Goal: Task Accomplishment & Management: Manage account settings

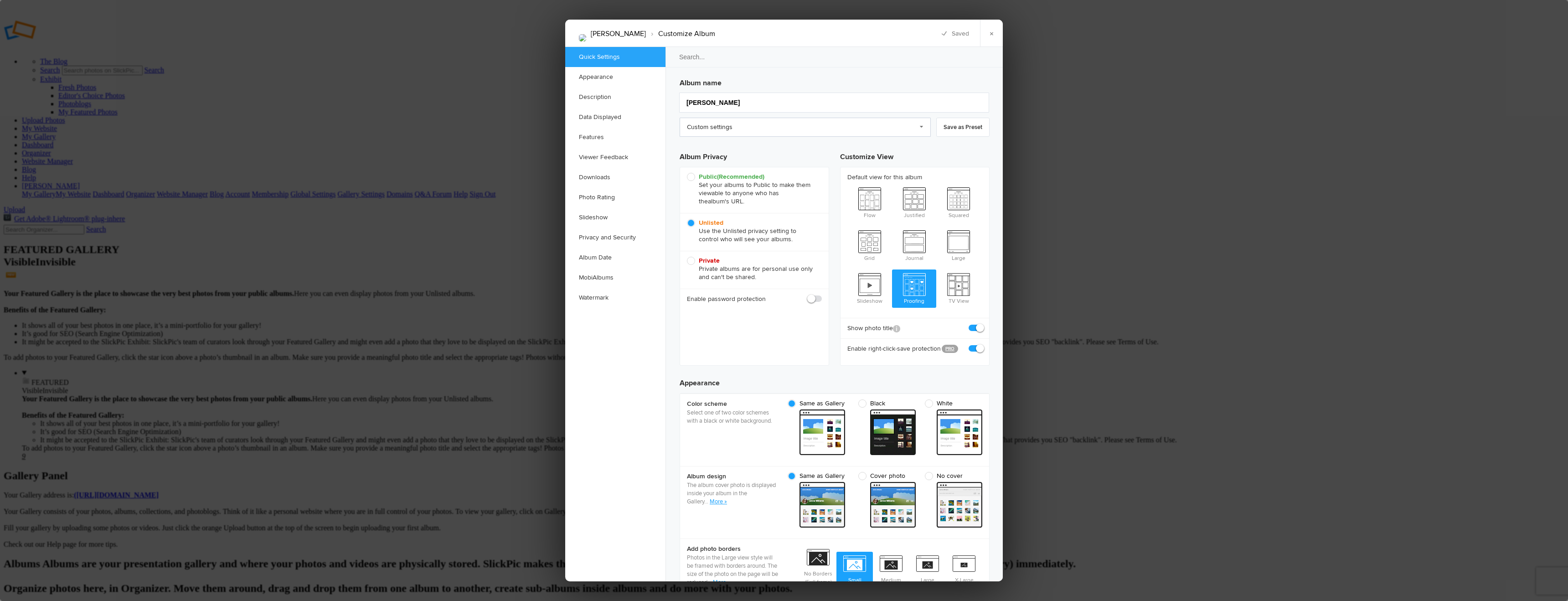
click at [769, 132] on link "Custom settings" at bounding box center [805, 127] width 251 height 19
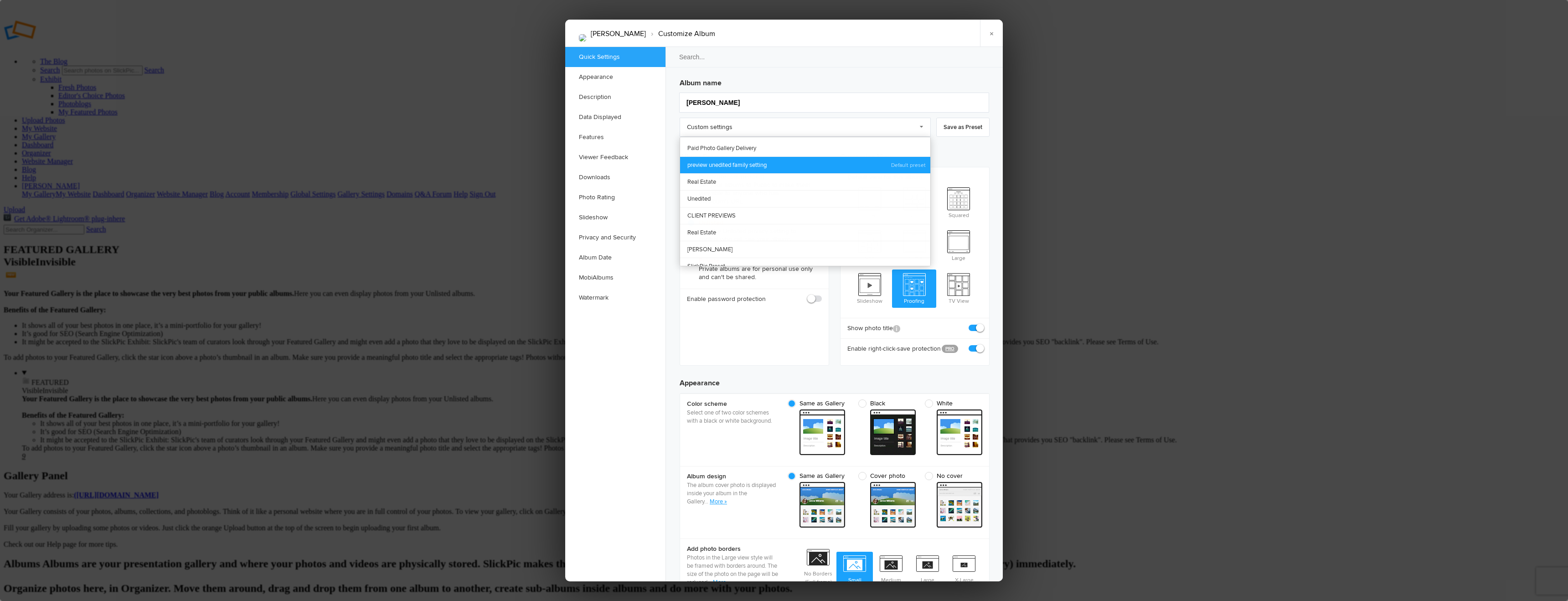
click at [767, 163] on link "preview unedited family setting" at bounding box center [805, 165] width 250 height 17
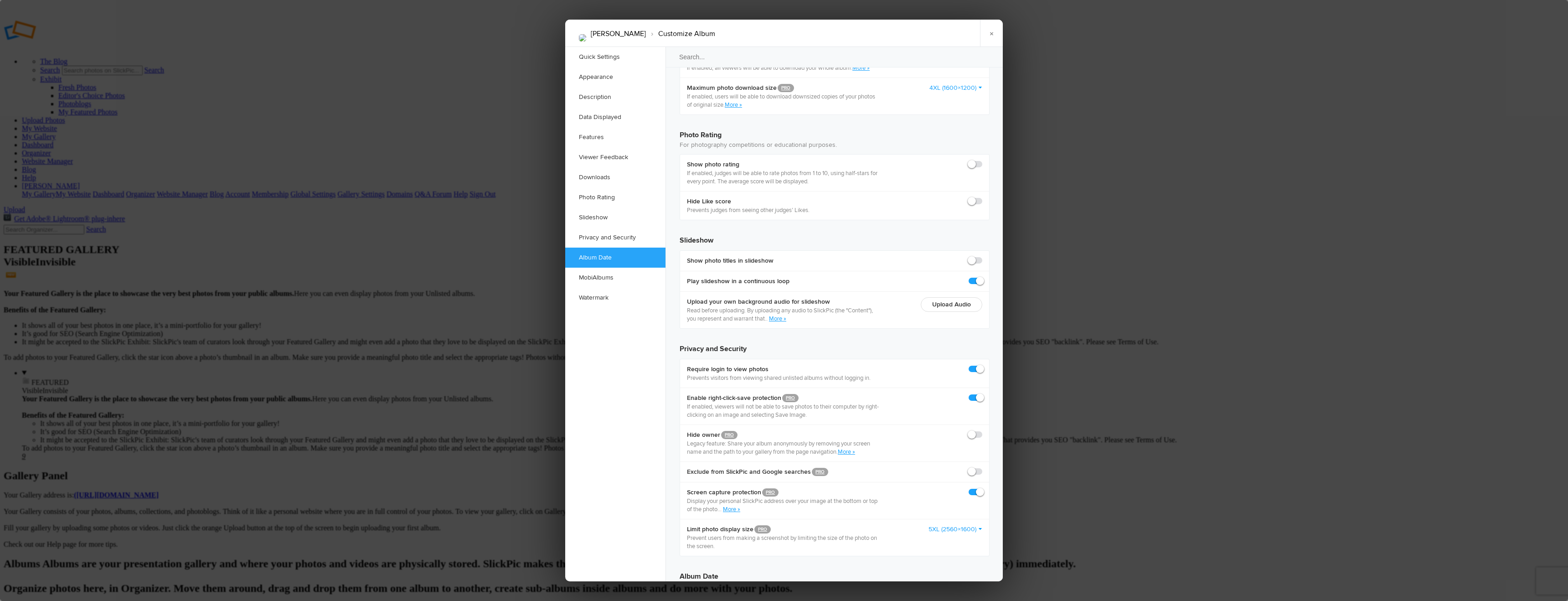
scroll to position [2025, 0]
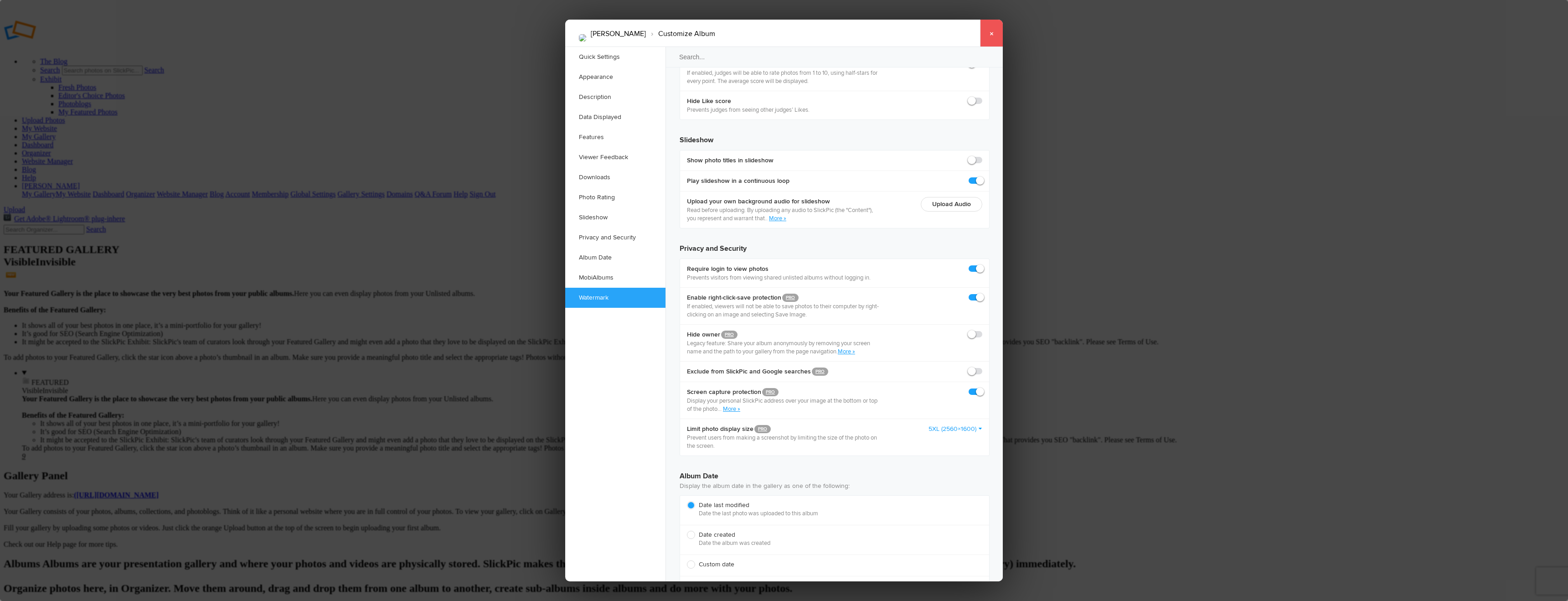
click at [784, 33] on link "×" at bounding box center [991, 33] width 23 height 27
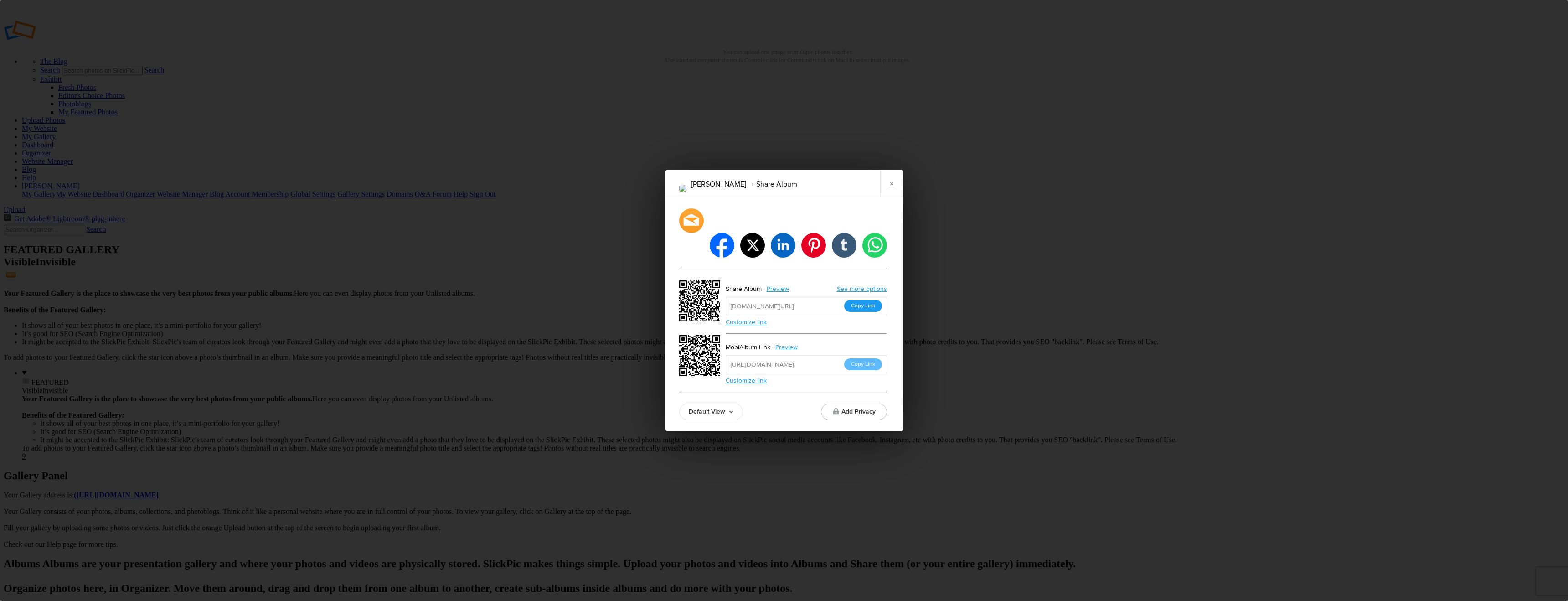
click at [784, 300] on button "Copy Link" at bounding box center [863, 306] width 38 height 12
click at [784, 195] on link "×" at bounding box center [891, 183] width 23 height 27
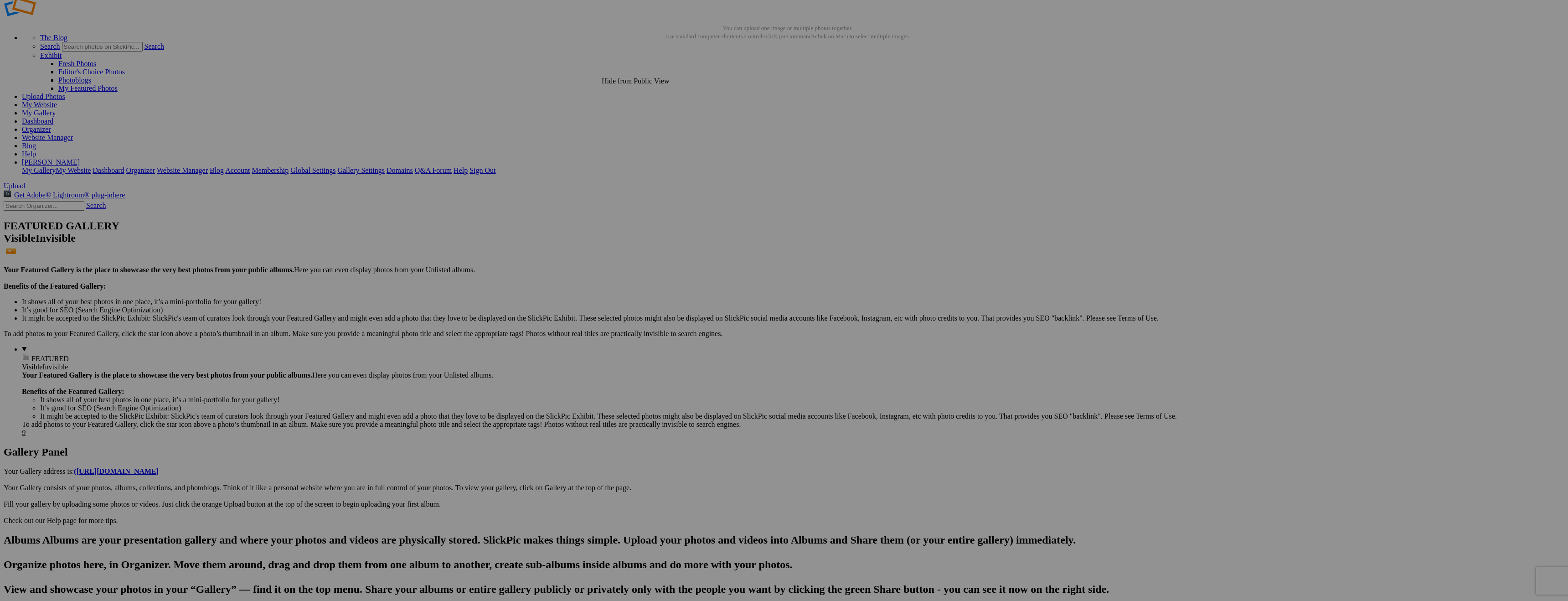
scroll to position [0, 0]
